Goal: Information Seeking & Learning: Learn about a topic

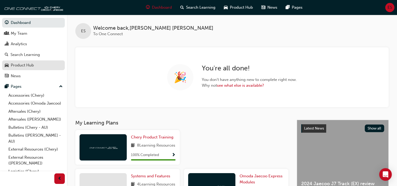
click at [21, 66] on div "Product Hub" at bounding box center [22, 65] width 23 height 6
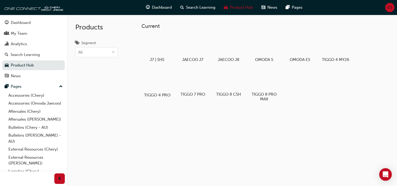
click at [157, 84] on div at bounding box center [156, 79] width 29 height 21
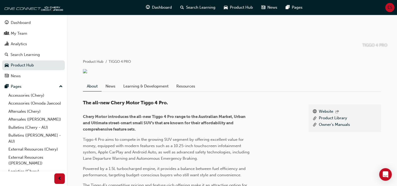
scroll to position [79, 0]
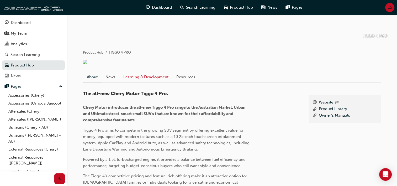
click at [154, 82] on link "Learning & Development" at bounding box center [145, 77] width 53 height 10
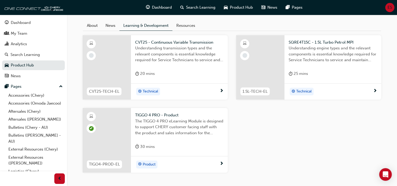
scroll to position [131, 0]
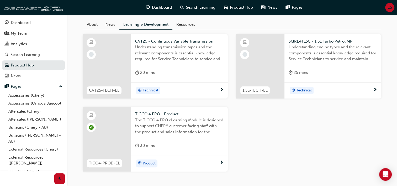
click at [220, 165] on span "next-icon" at bounding box center [222, 162] width 4 height 5
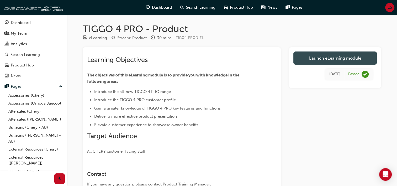
click at [318, 56] on link "Launch eLearning module" at bounding box center [334, 57] width 83 height 13
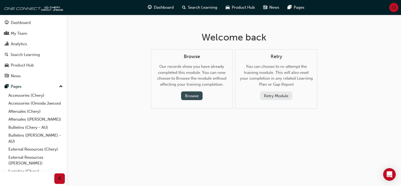
click at [201, 97] on button "Browse" at bounding box center [192, 95] width 22 height 9
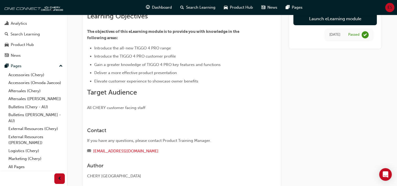
scroll to position [52, 0]
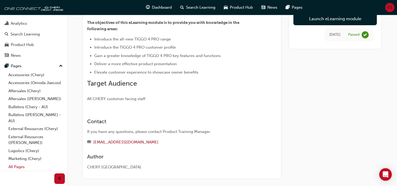
click at [15, 166] on link "All Pages" at bounding box center [35, 167] width 59 height 8
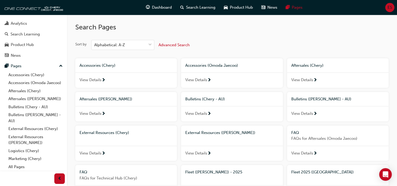
click at [213, 99] on span "Bulletins (Chery - AU)" at bounding box center [205, 99] width 40 height 5
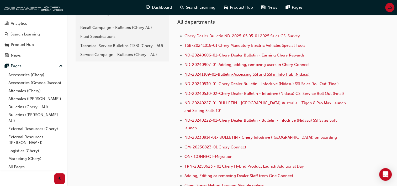
scroll to position [117, 0]
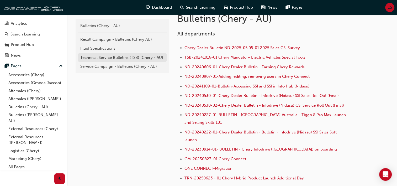
click at [121, 55] on div "Technical Service Bulletins (TSB) (Chery - AU)" at bounding box center [122, 58] width 84 height 6
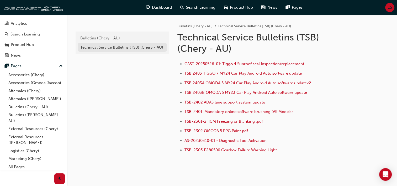
click at [105, 44] on div "Technical Service Bulletins (TSB) (Chery - AU)" at bounding box center [122, 47] width 84 height 6
click at [117, 40] on div "Bulletins (Chery - AU)" at bounding box center [122, 38] width 84 height 6
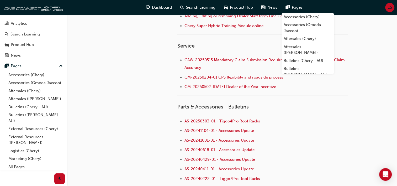
scroll to position [315, 0]
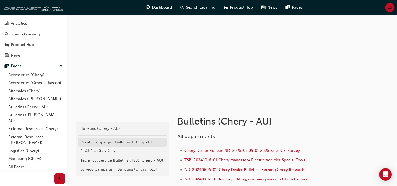
scroll to position [26, 0]
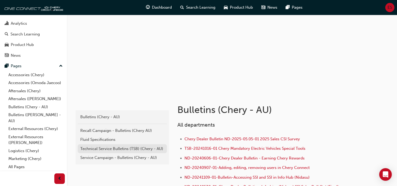
click at [100, 151] on div "Technical Service Bulletins (TSB) (Chery - AU)" at bounding box center [122, 149] width 84 height 6
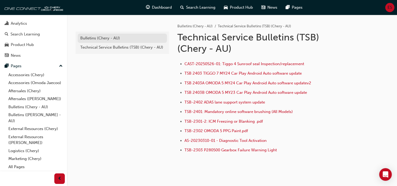
click at [109, 36] on div "Bulletins (Chery - AU)" at bounding box center [122, 38] width 84 height 6
